Goal: Task Accomplishment & Management: Manage account settings

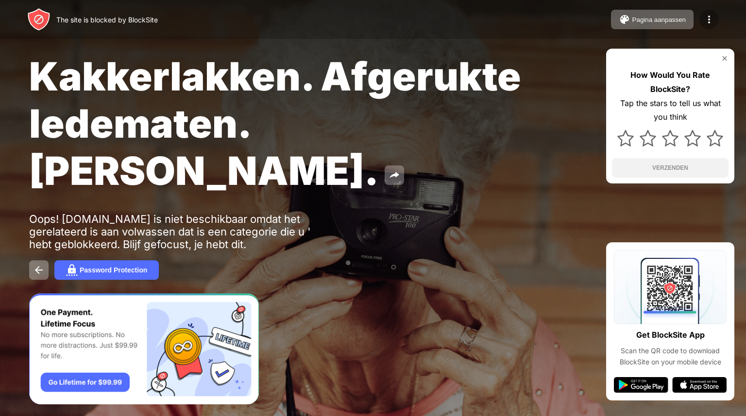
click at [712, 24] on img at bounding box center [710, 20] width 12 height 12
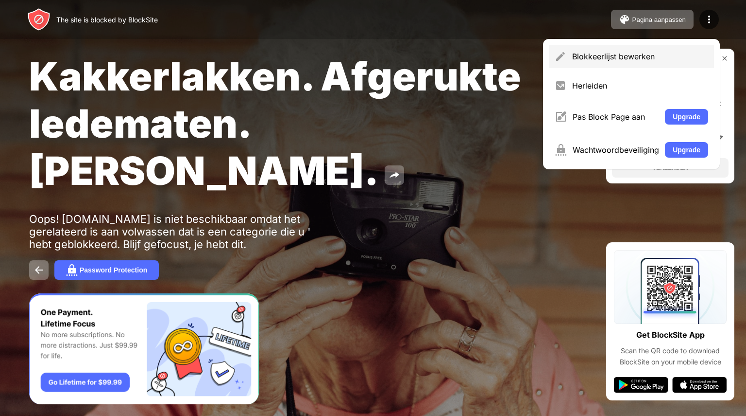
click at [651, 58] on div "Blokkeerlijst bewerken" at bounding box center [640, 57] width 136 height 10
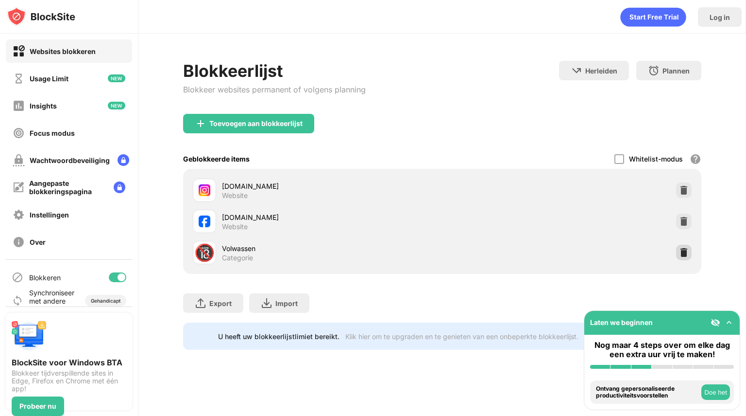
click at [683, 256] on img at bounding box center [684, 252] width 10 height 10
